Goal: Navigation & Orientation: Find specific page/section

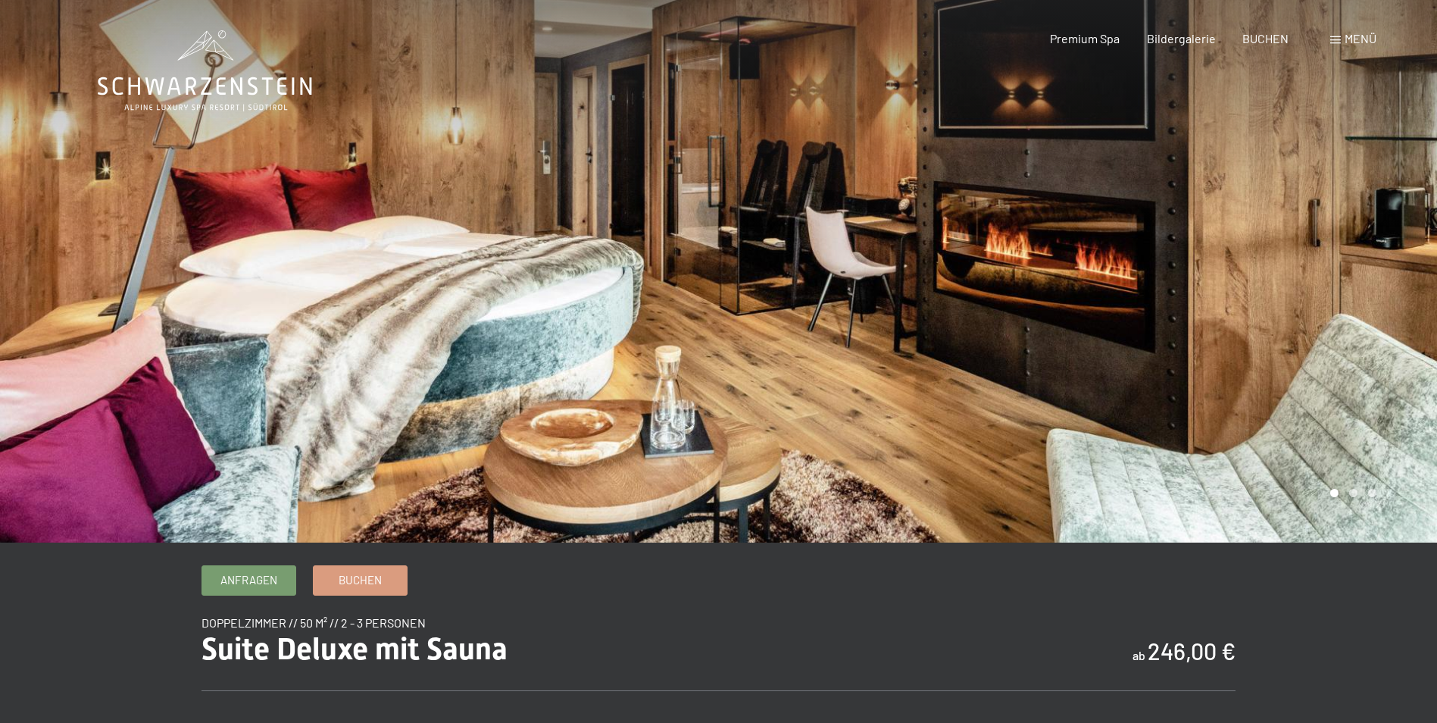
click at [1384, 349] on div at bounding box center [1078, 271] width 719 height 543
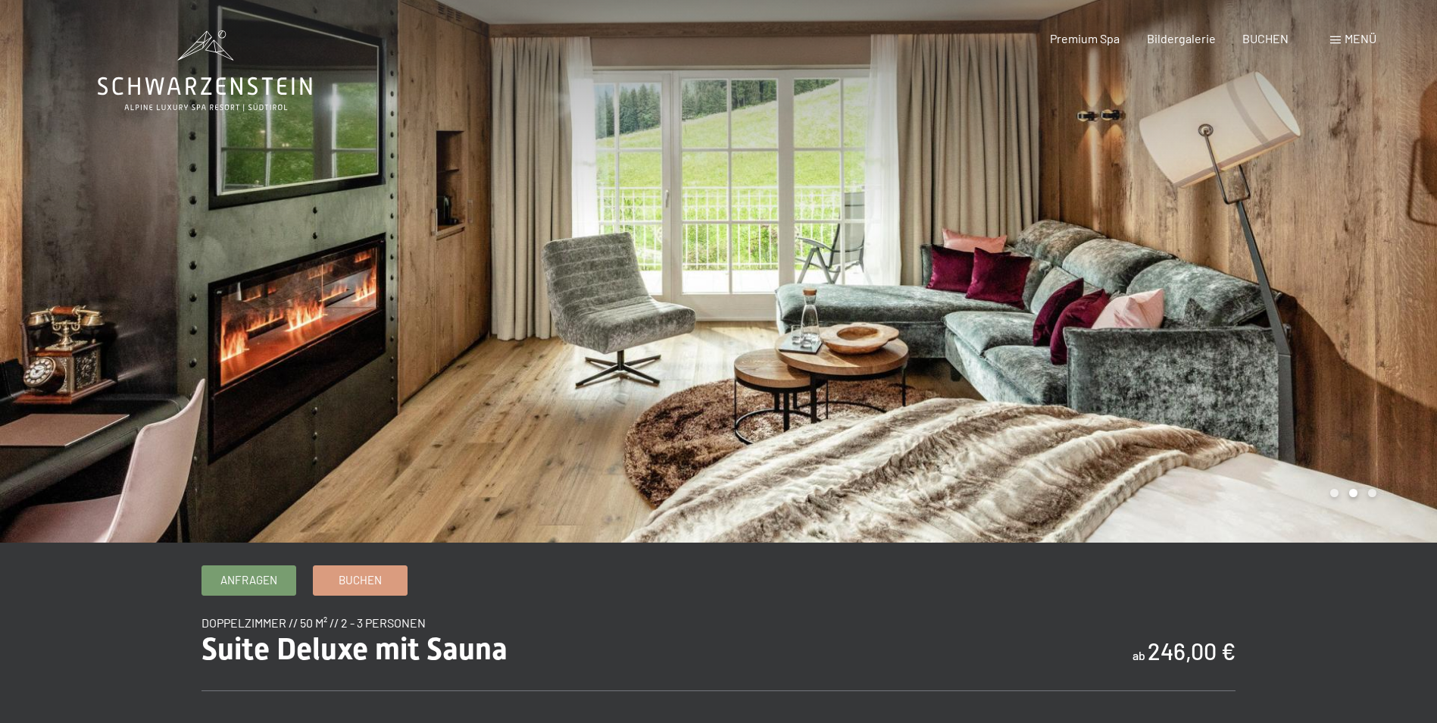
click at [1388, 348] on div at bounding box center [1078, 271] width 719 height 543
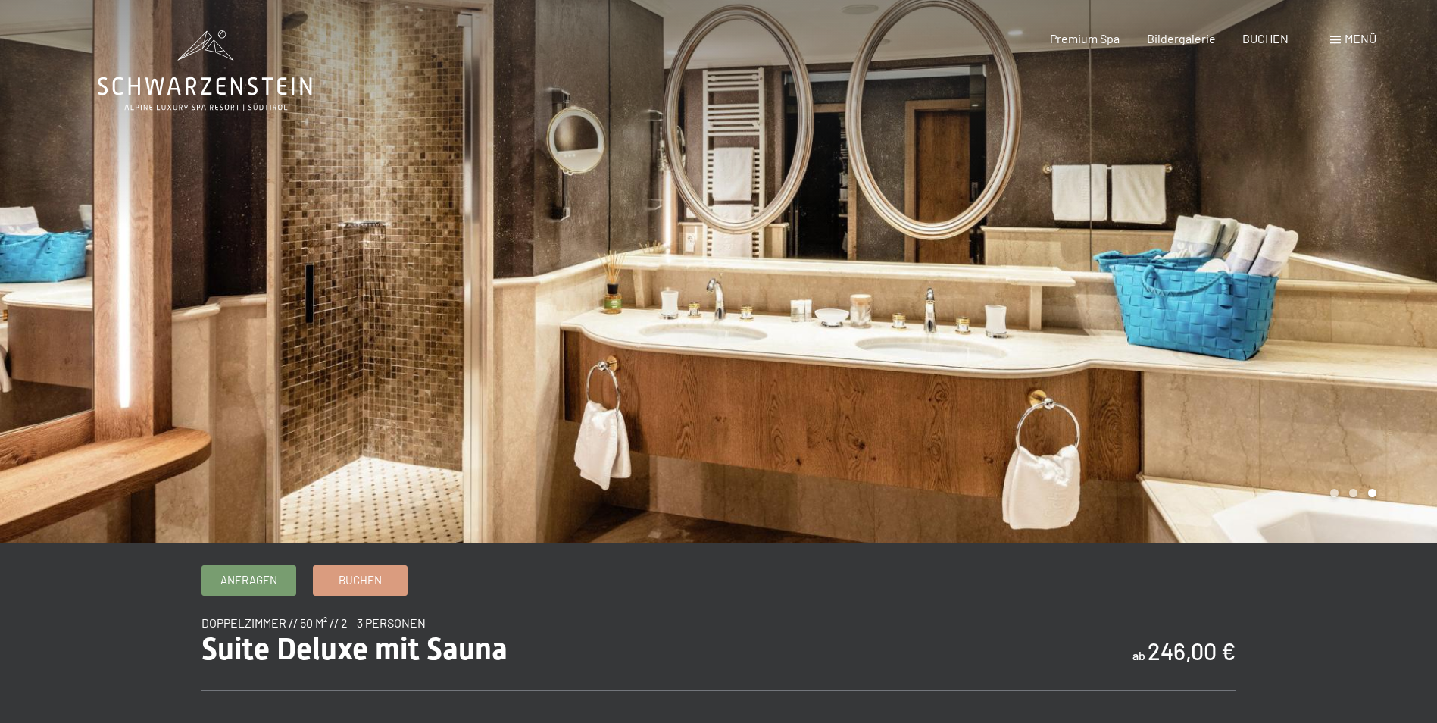
click at [1388, 348] on div at bounding box center [1078, 271] width 719 height 543
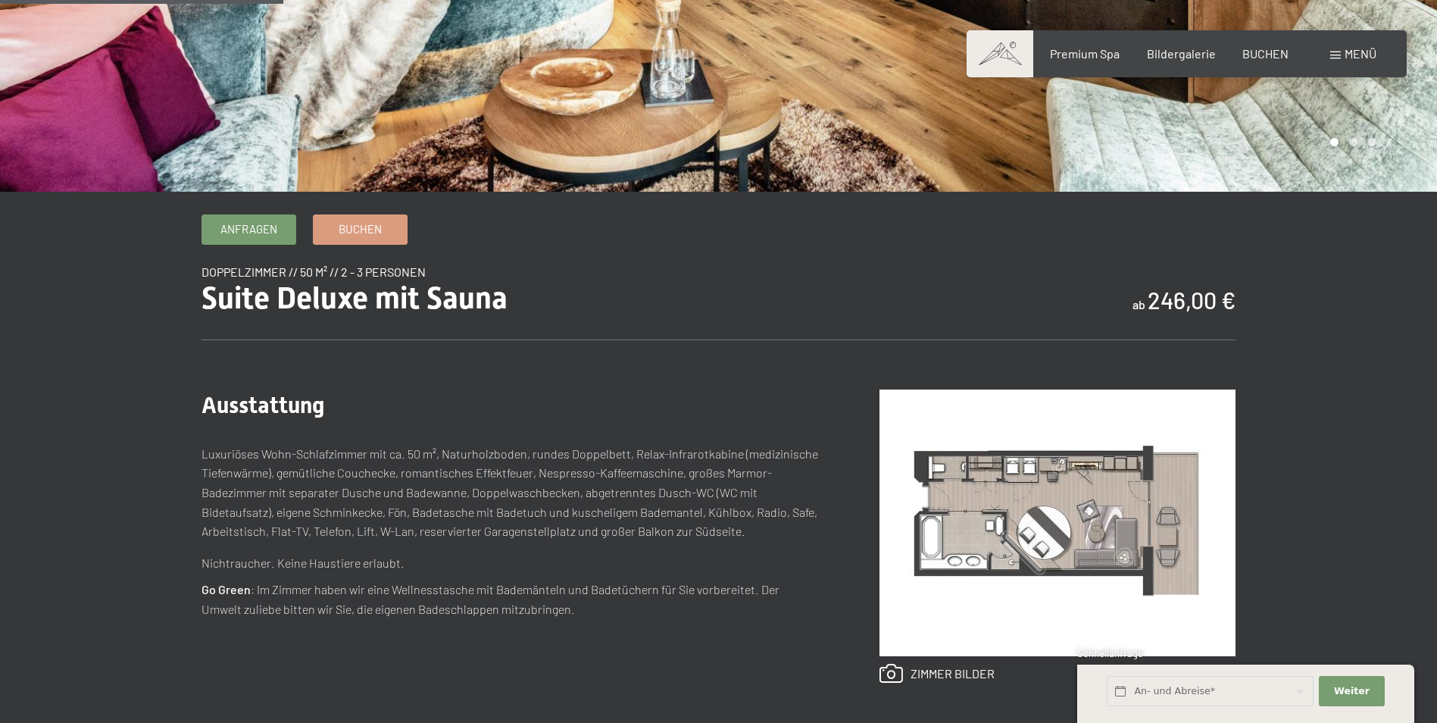
scroll to position [379, 0]
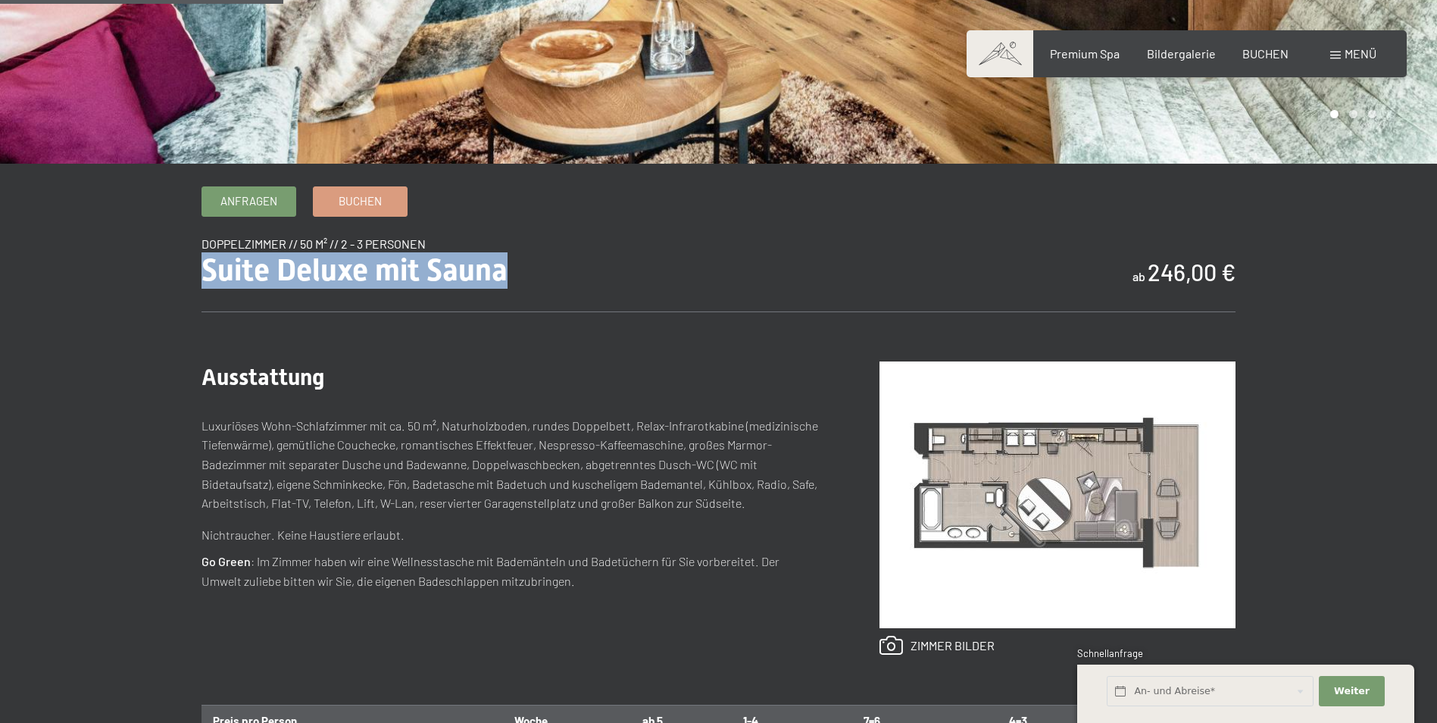
drag, startPoint x: 195, startPoint y: 264, endPoint x: 532, endPoint y: 263, distance: 336.4
click at [532, 263] on div "Anfragen Buchen Doppelzimmer // 50 m² // 2 - 3 Personen Suite Deluxe mit Sauna …" at bounding box center [719, 679] width 1148 height 987
drag, startPoint x: 532, startPoint y: 263, endPoint x: 528, endPoint y: 270, distance: 7.8
click at [528, 270] on div "Suite Deluxe mit Sauna ab 246,00 €" at bounding box center [719, 270] width 1034 height 36
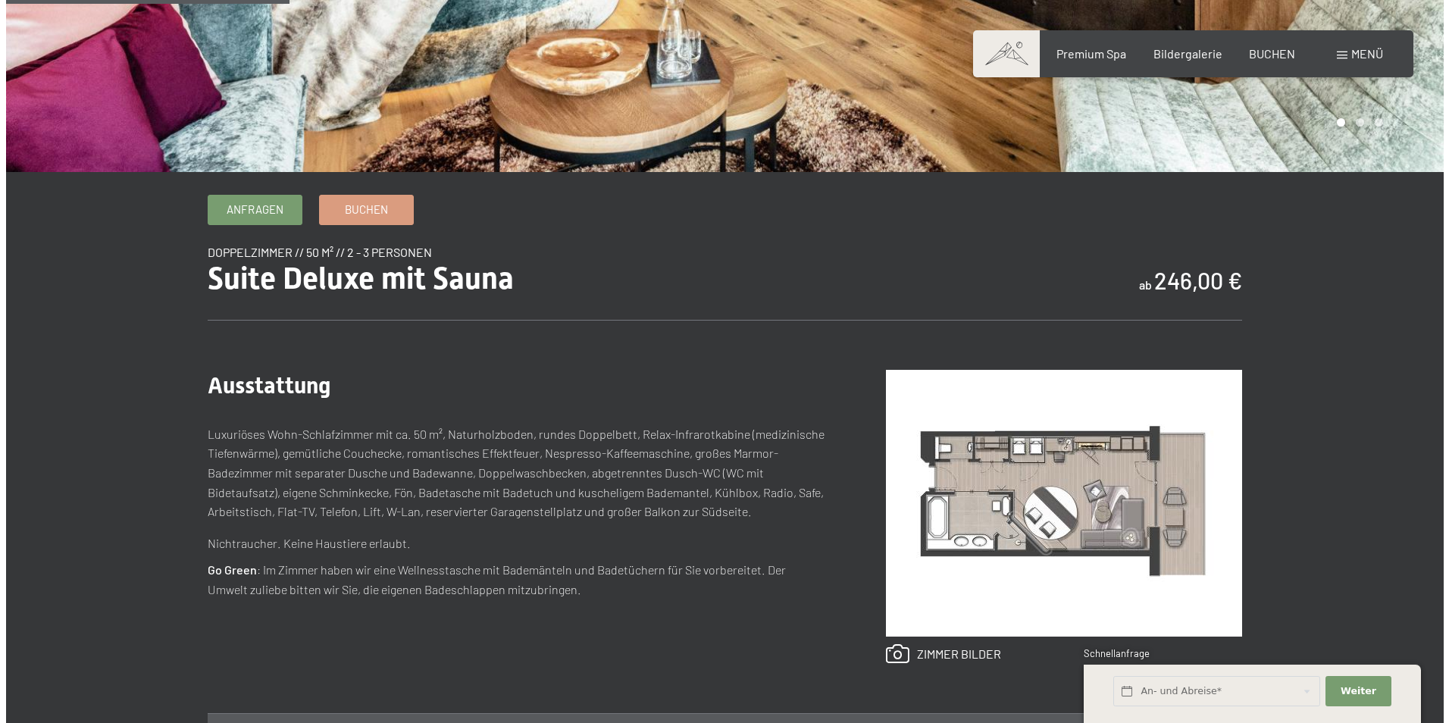
scroll to position [0, 0]
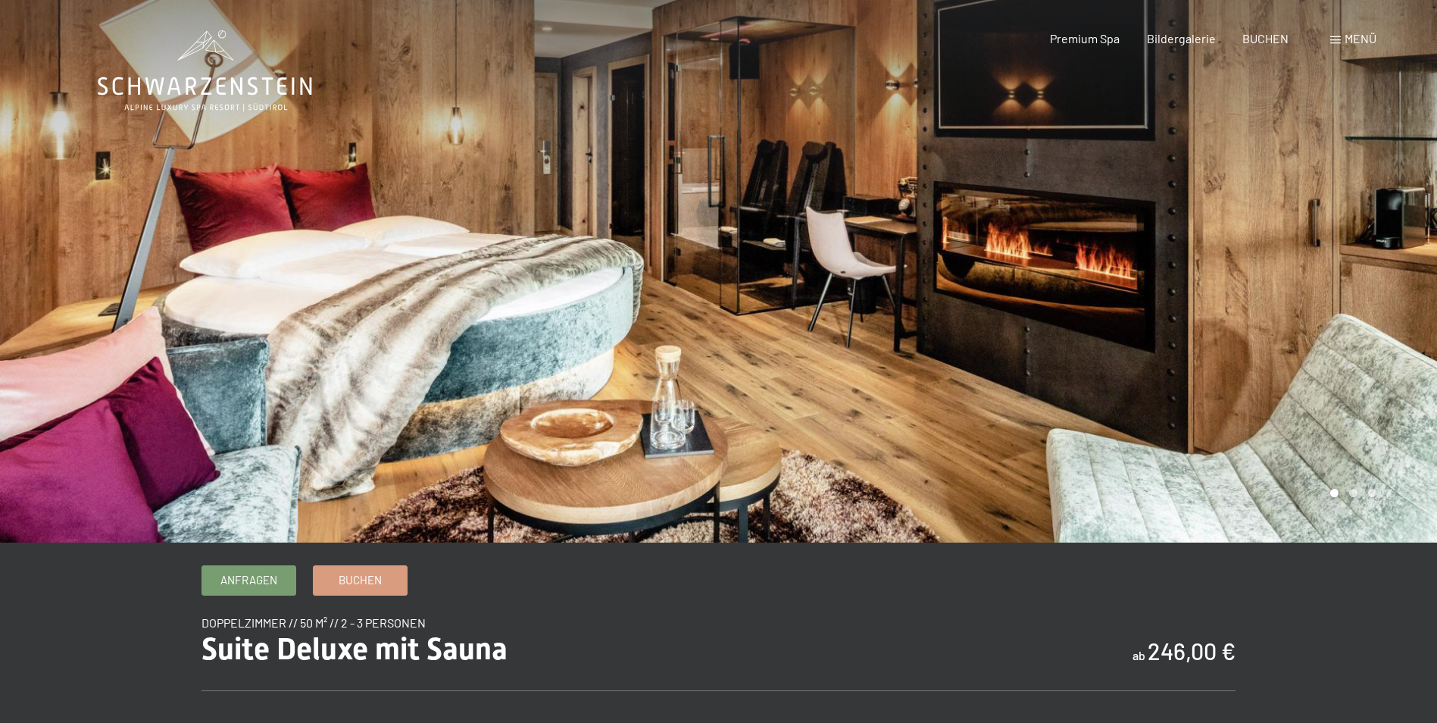
click at [1340, 39] on span at bounding box center [1336, 40] width 11 height 8
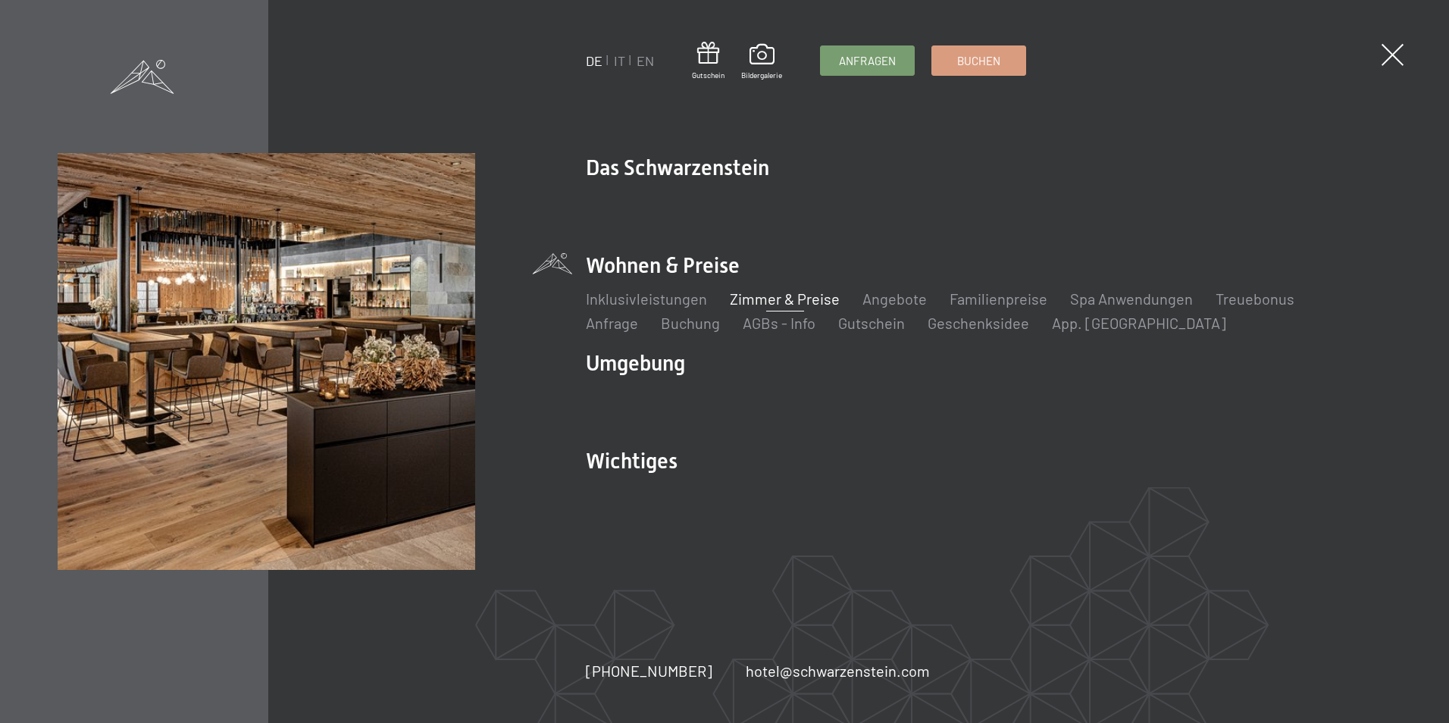
click at [127, 58] on link at bounding box center [143, 78] width 64 height 41
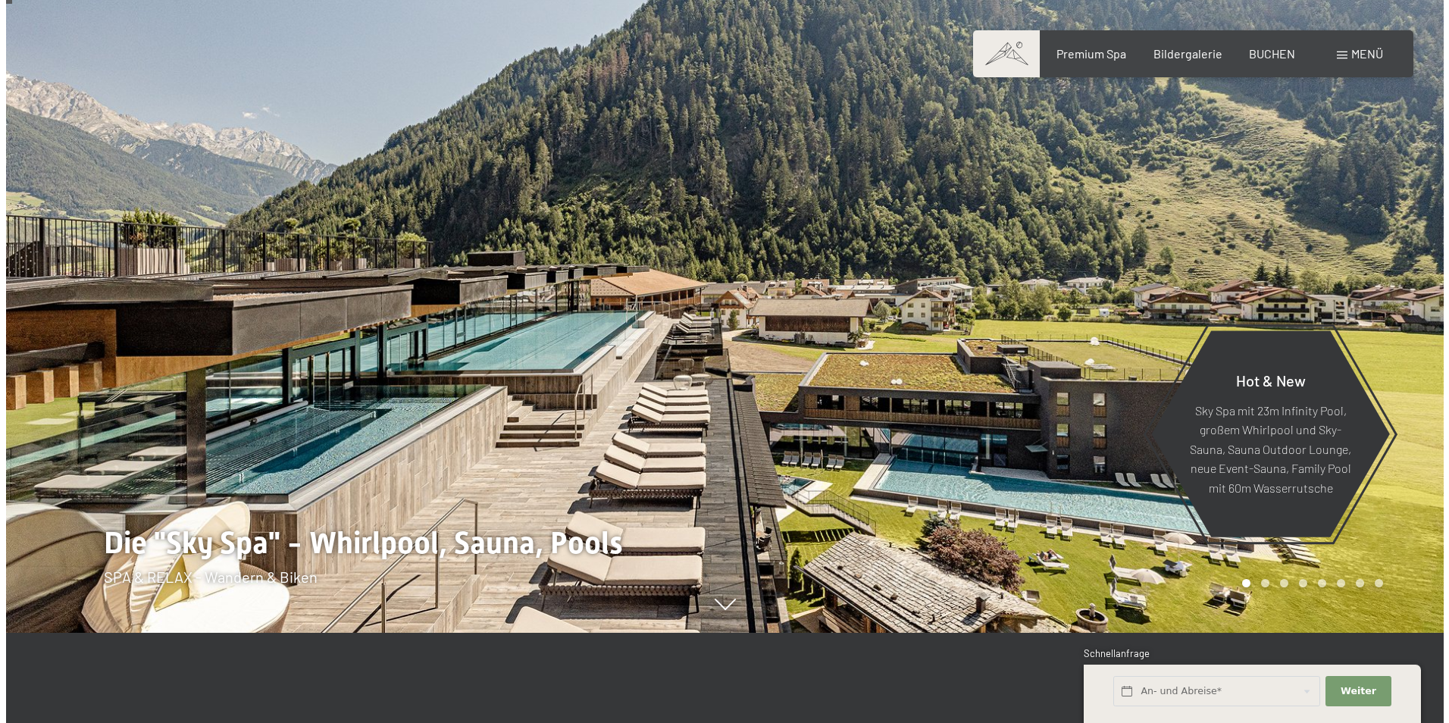
scroll to position [127, 0]
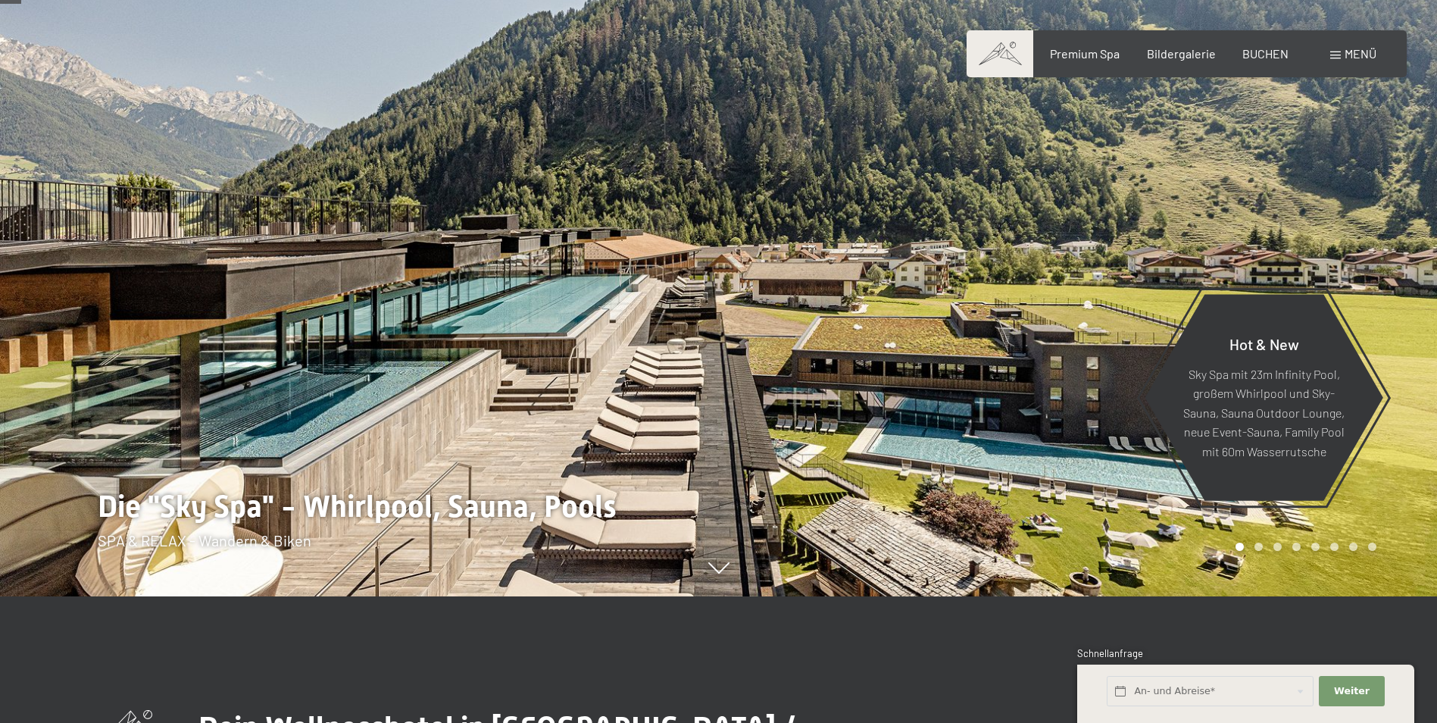
click at [1340, 238] on div at bounding box center [1078, 234] width 719 height 723
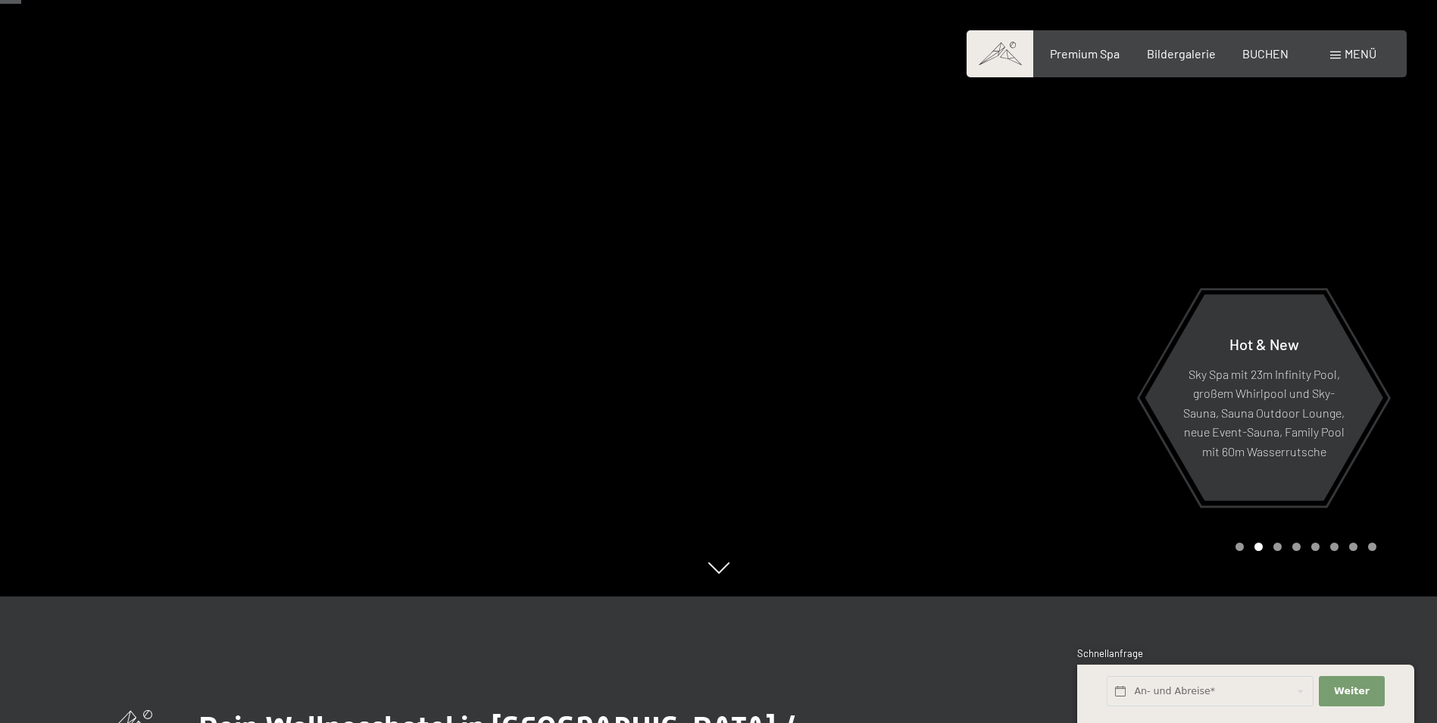
click at [1352, 231] on div at bounding box center [1078, 234] width 719 height 723
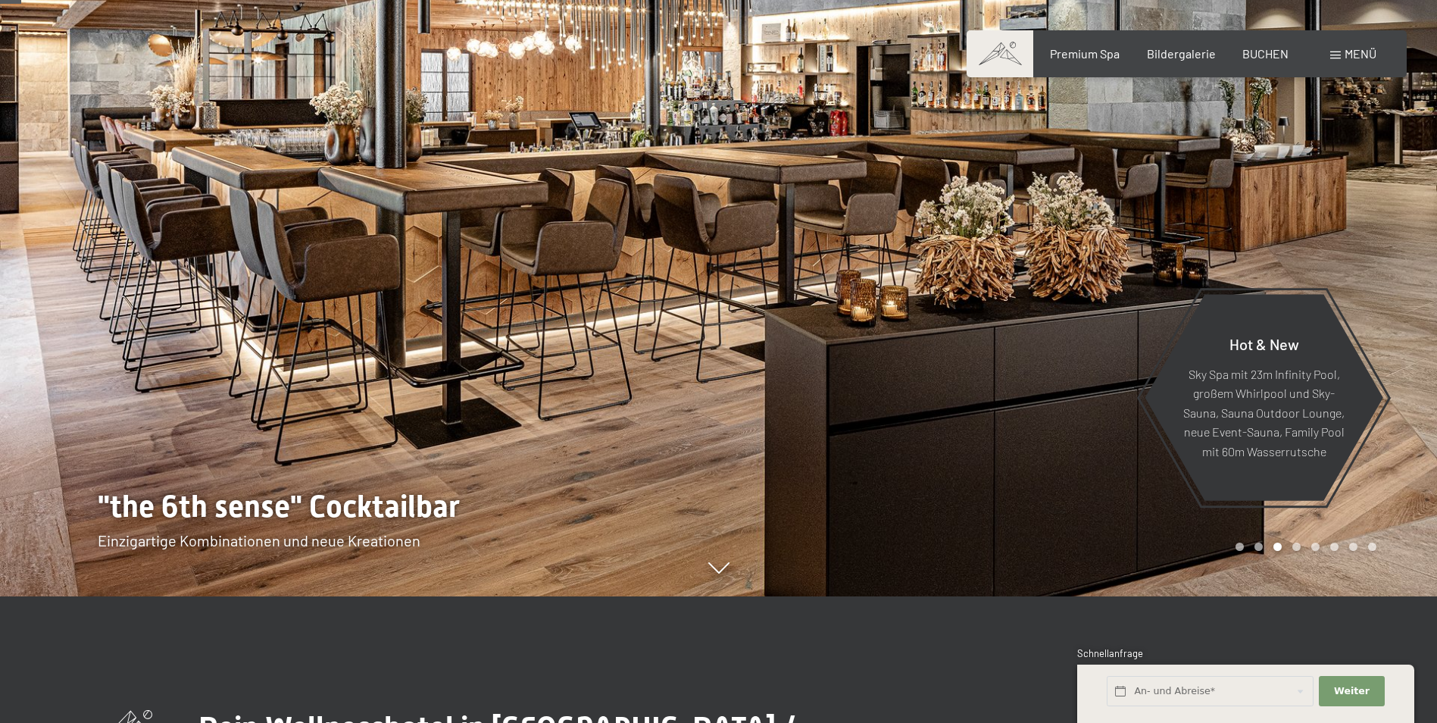
click at [1375, 224] on div at bounding box center [1078, 234] width 719 height 723
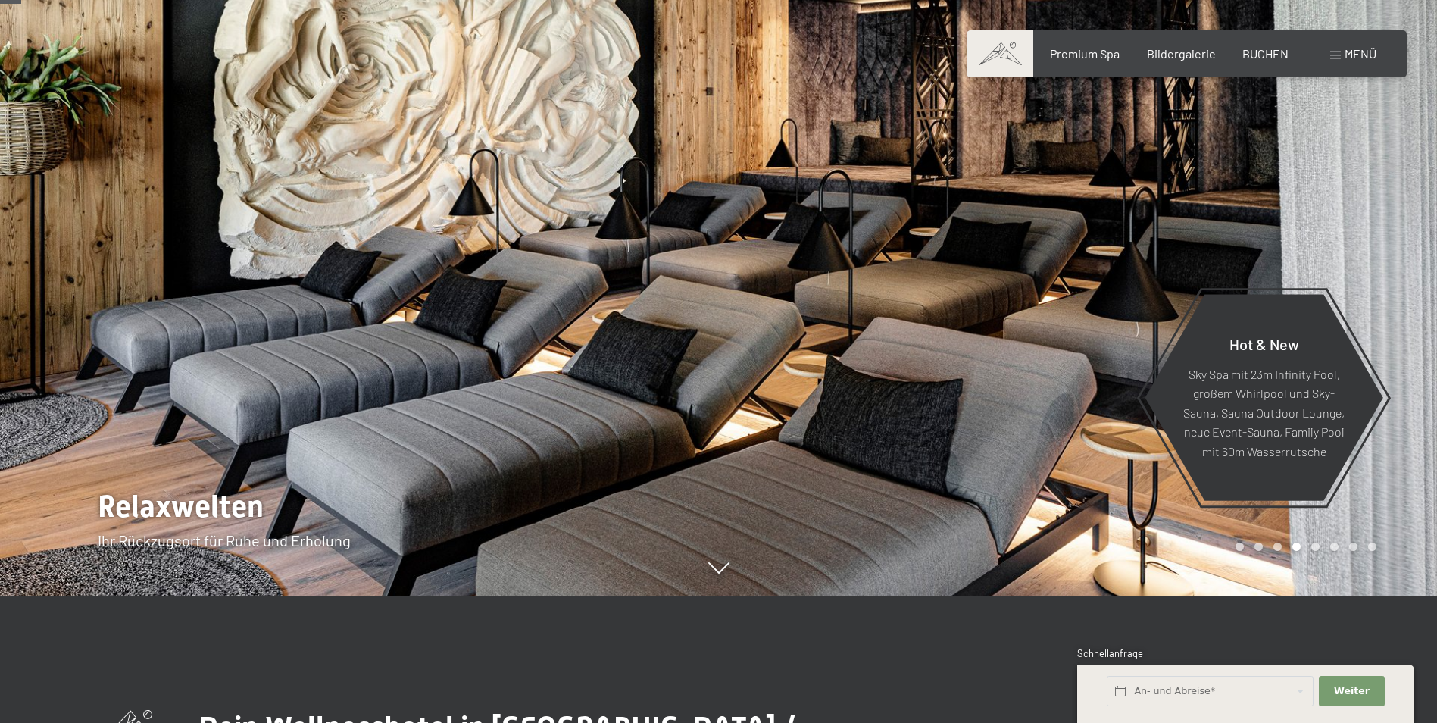
click at [1375, 222] on div at bounding box center [1078, 234] width 719 height 723
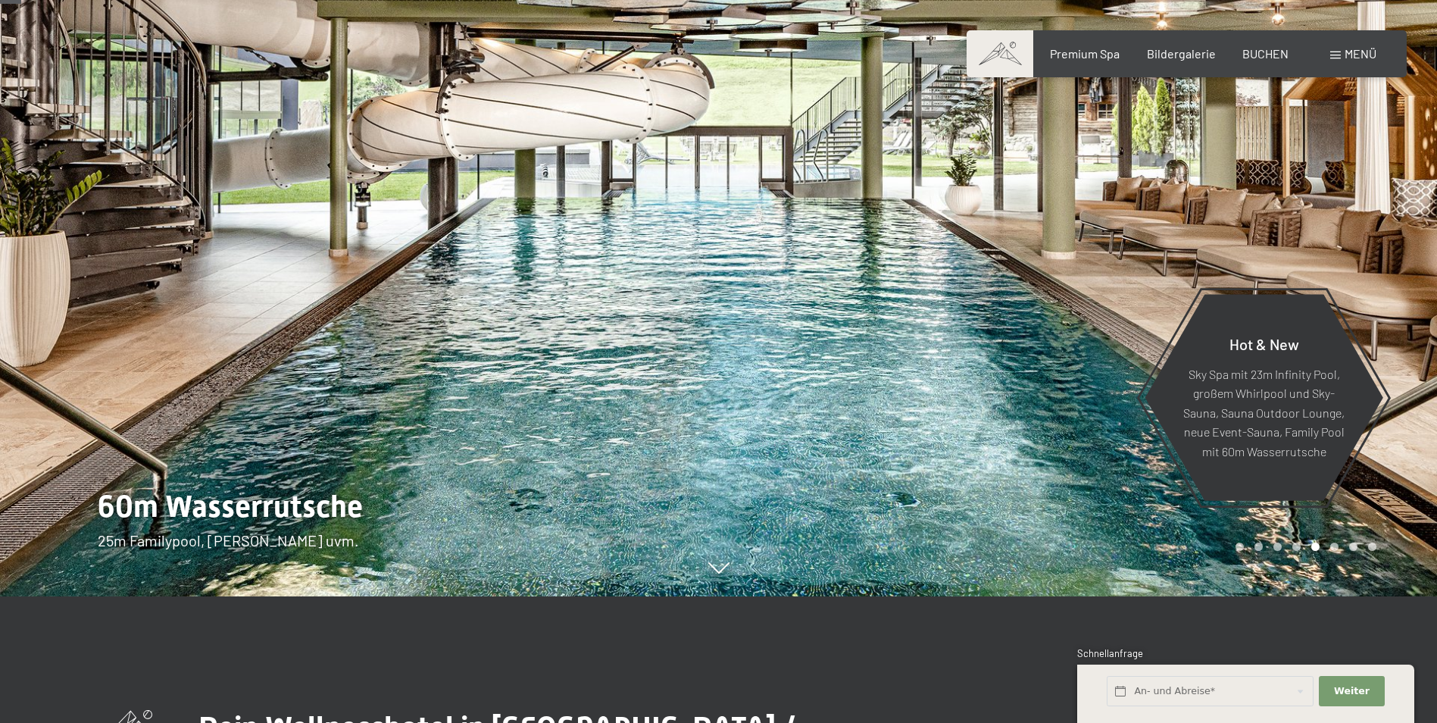
click at [1370, 180] on div at bounding box center [1078, 234] width 719 height 723
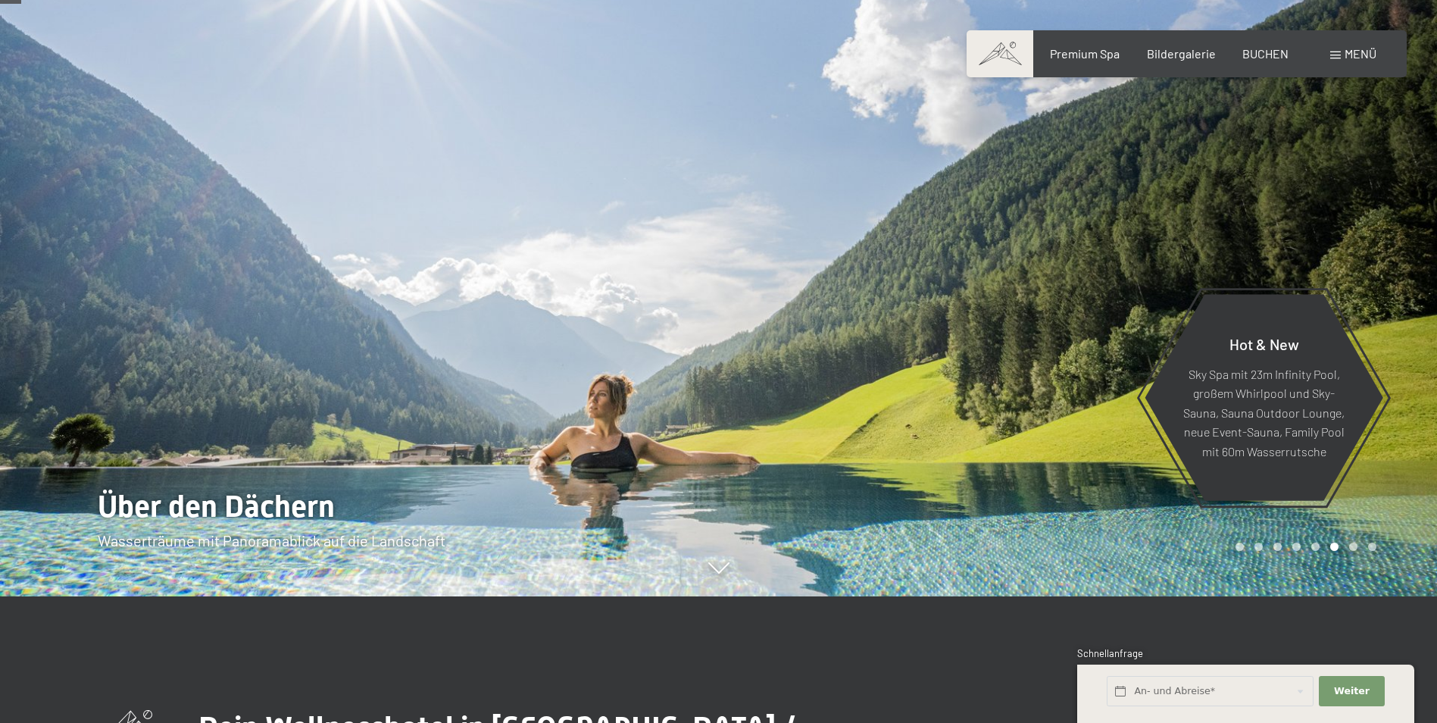
click at [1378, 177] on div at bounding box center [1078, 234] width 719 height 723
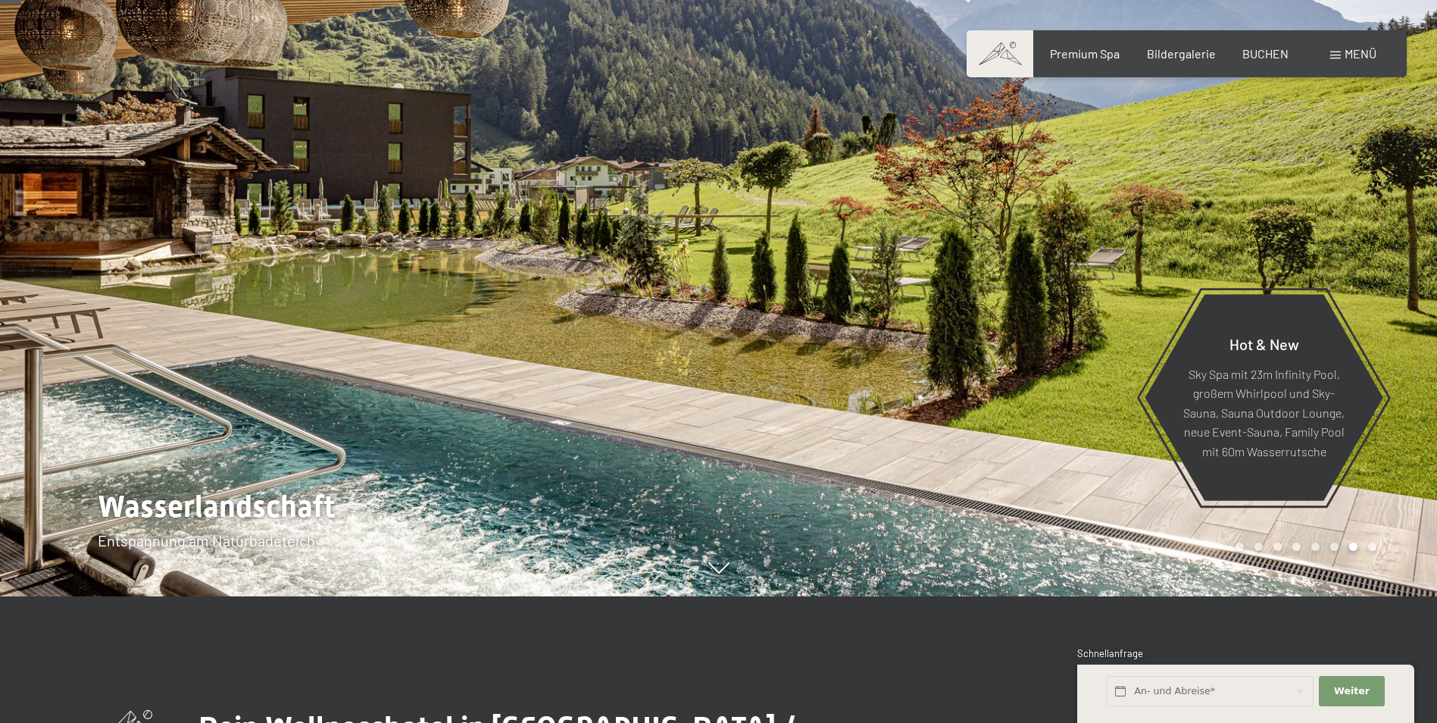
click at [1378, 177] on div at bounding box center [1078, 234] width 719 height 723
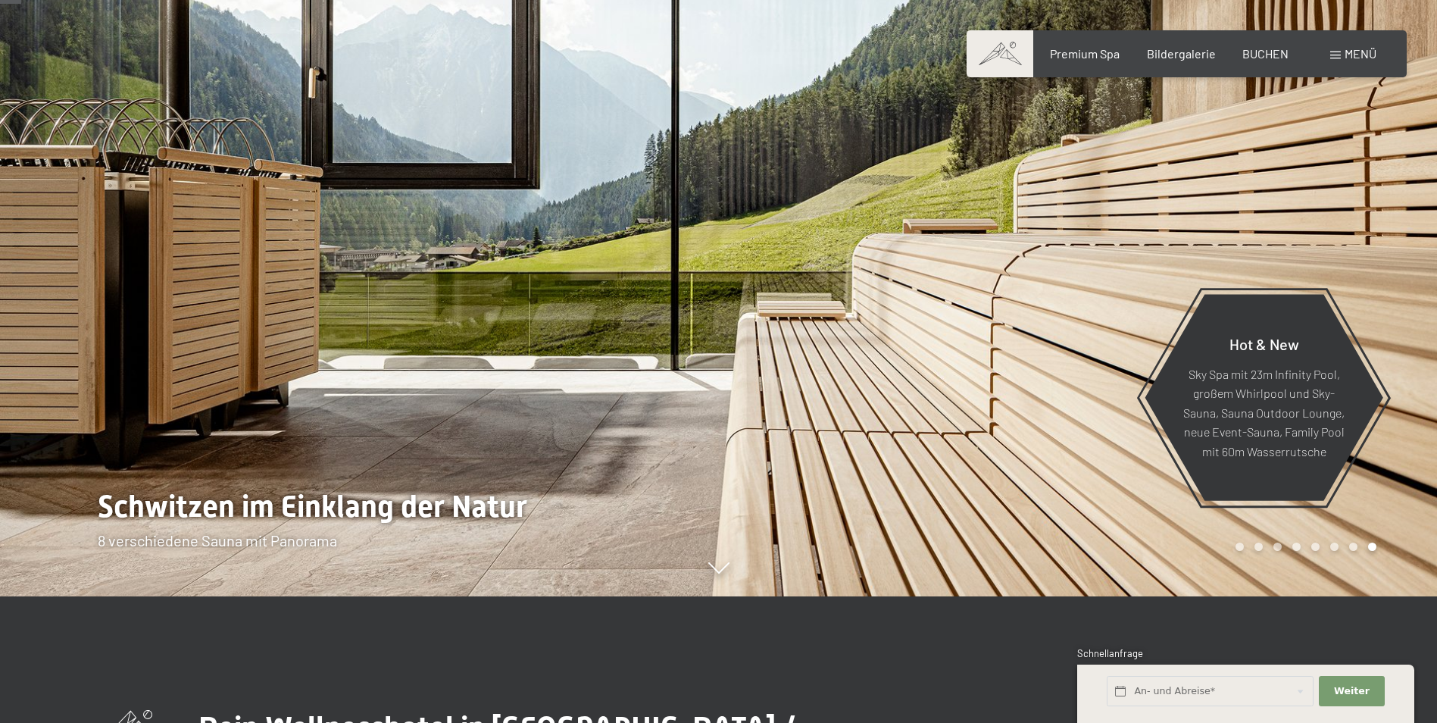
click at [1378, 177] on div at bounding box center [1078, 234] width 719 height 723
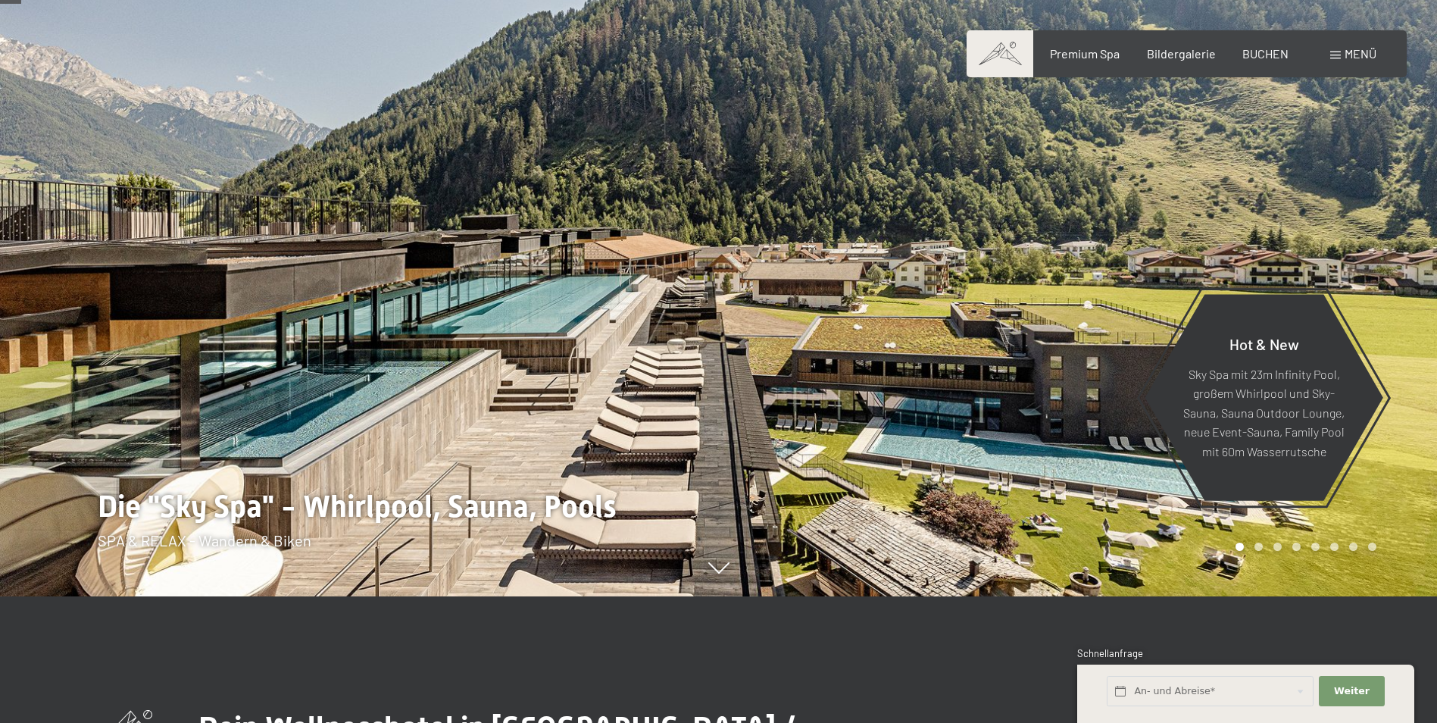
click at [1378, 177] on div at bounding box center [1078, 234] width 719 height 723
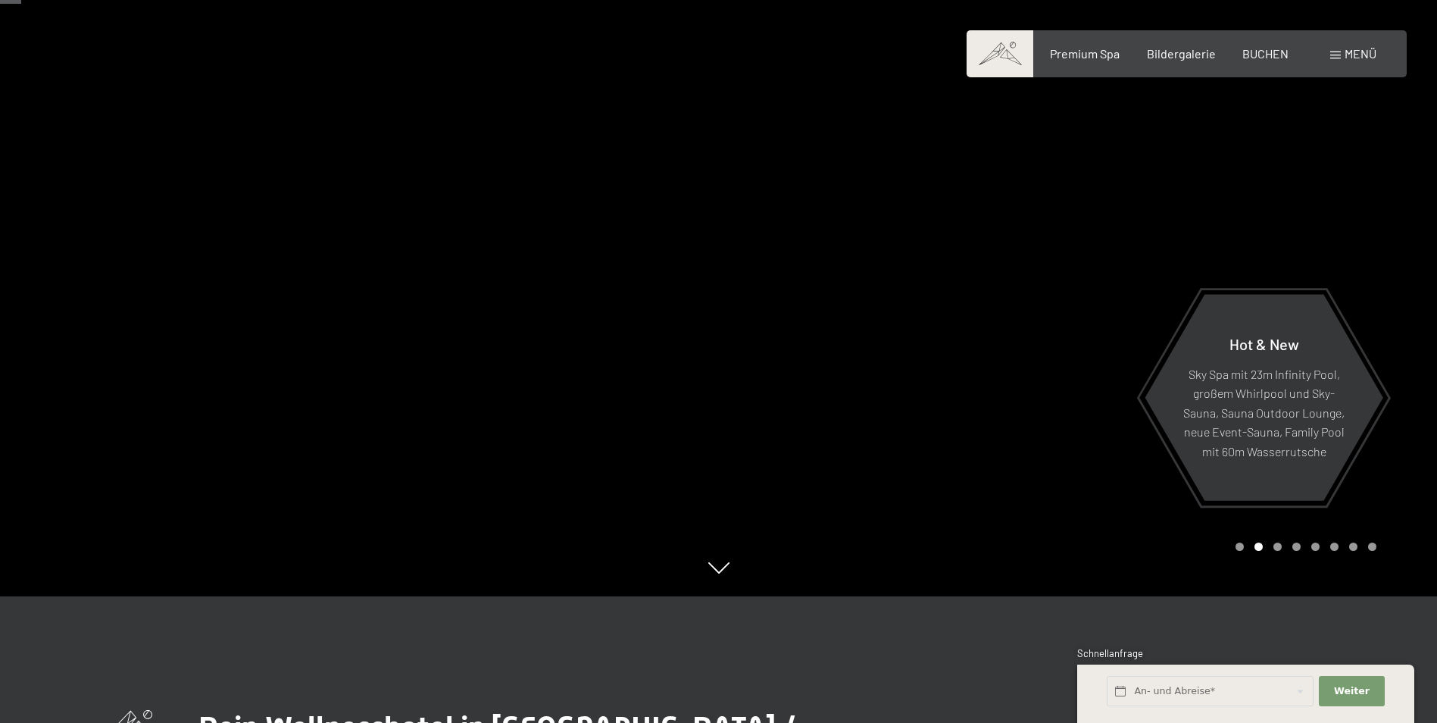
click at [1350, 55] on span "Menü" at bounding box center [1361, 53] width 32 height 14
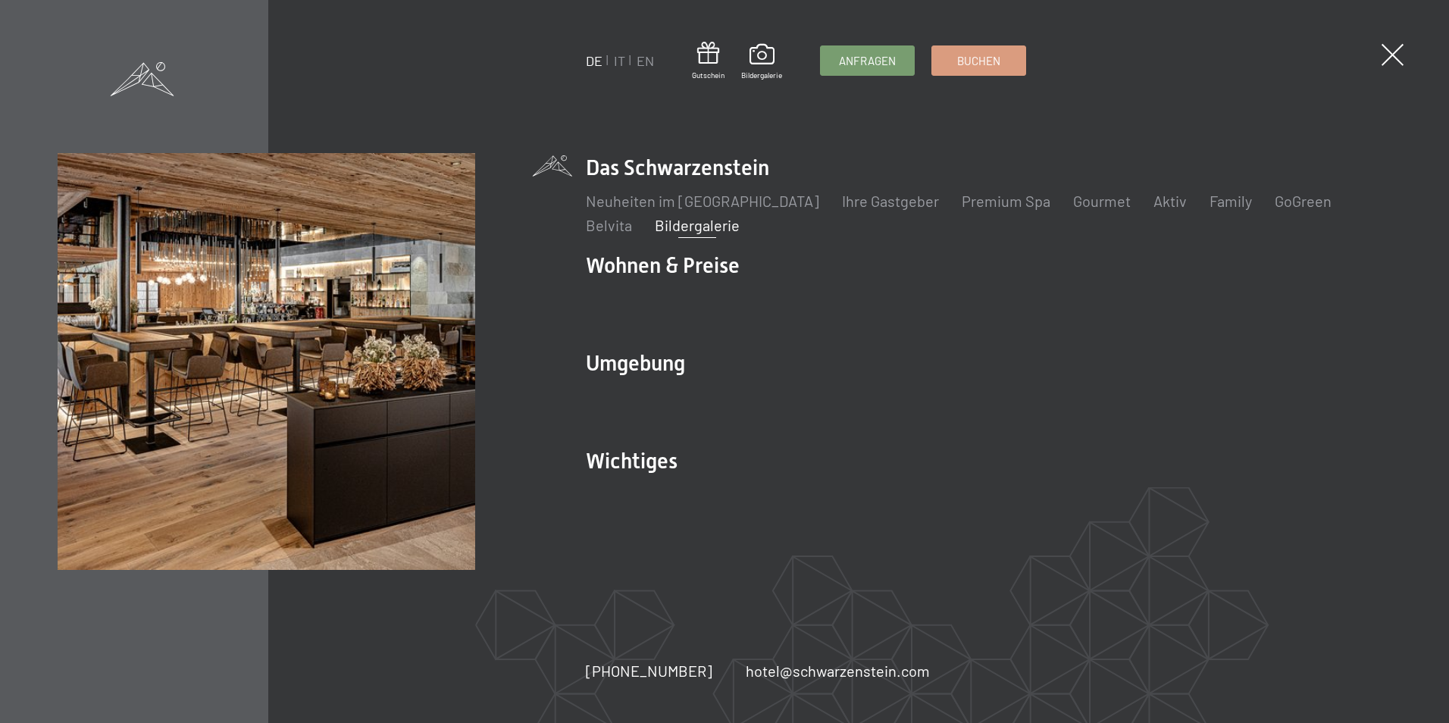
click at [655, 221] on link "Bildergalerie" at bounding box center [697, 225] width 85 height 18
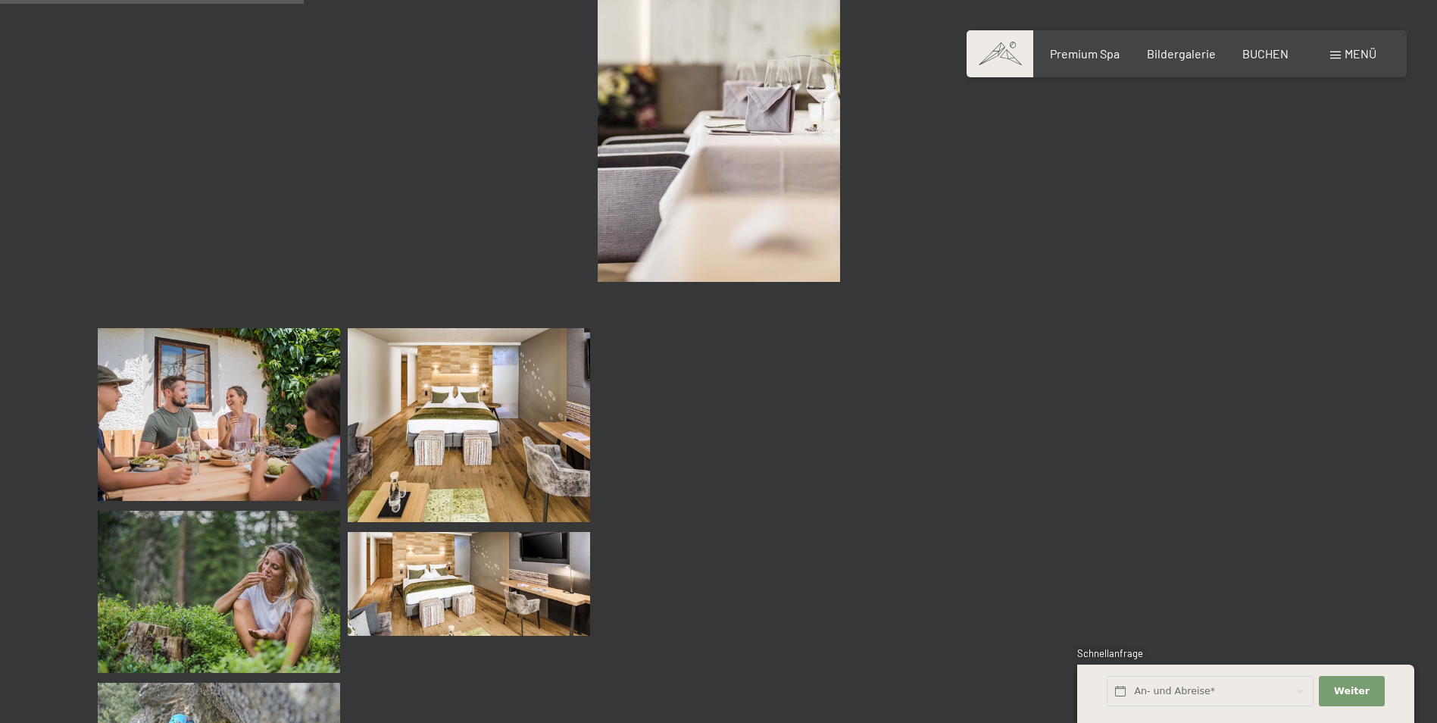
scroll to position [4041, 0]
